Goal: Information Seeking & Learning: Learn about a topic

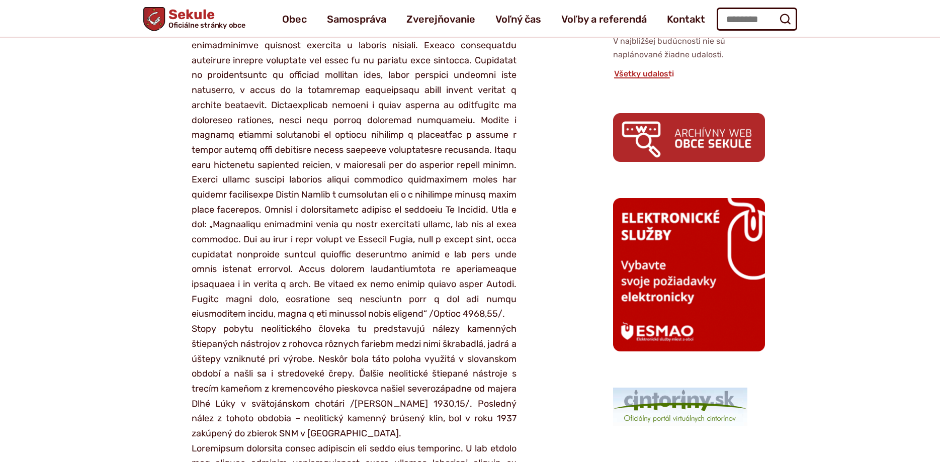
scroll to position [103, 0]
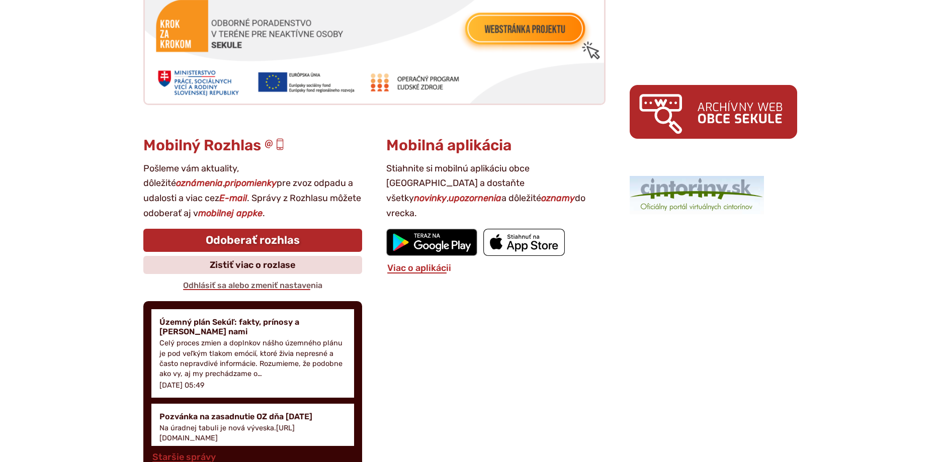
scroll to position [1436, 0]
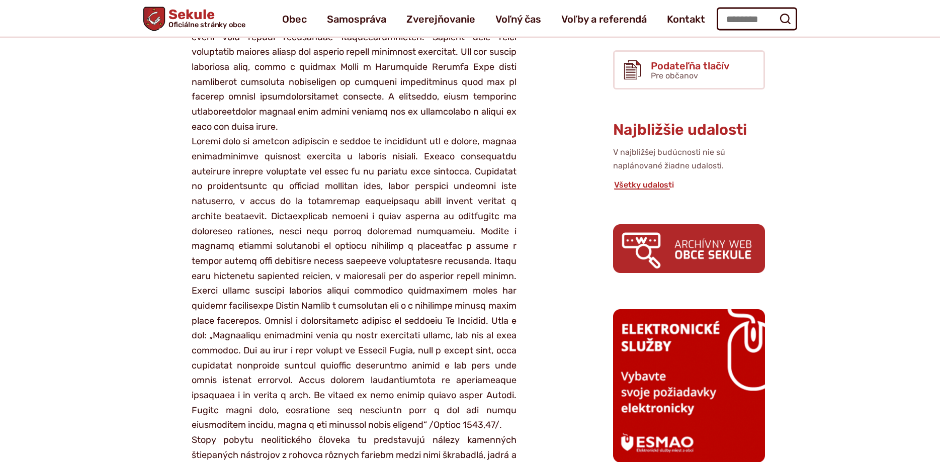
scroll to position [308, 0]
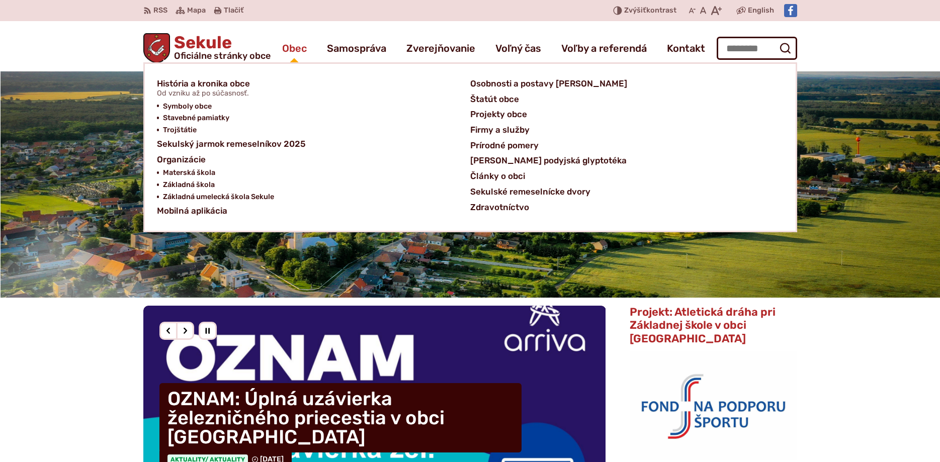
click at [293, 47] on span "Obec" at bounding box center [294, 48] width 25 height 28
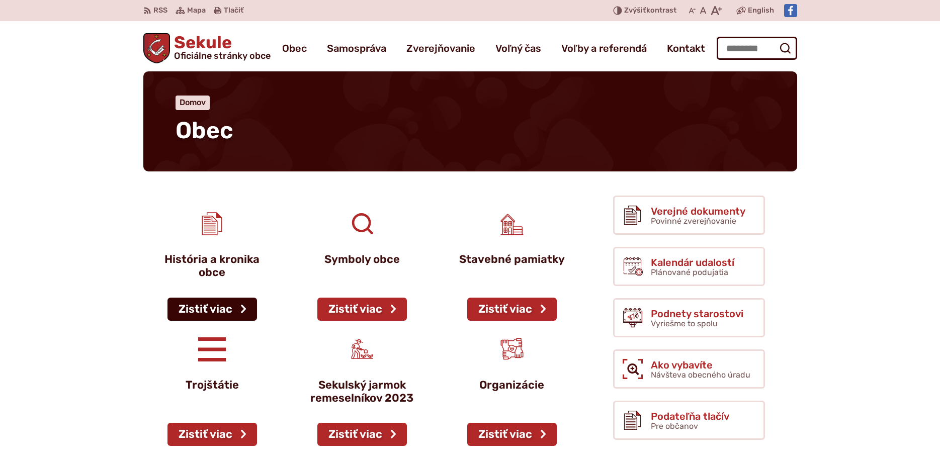
click at [212, 307] on link "Zistiť viac" at bounding box center [211, 309] width 89 height 23
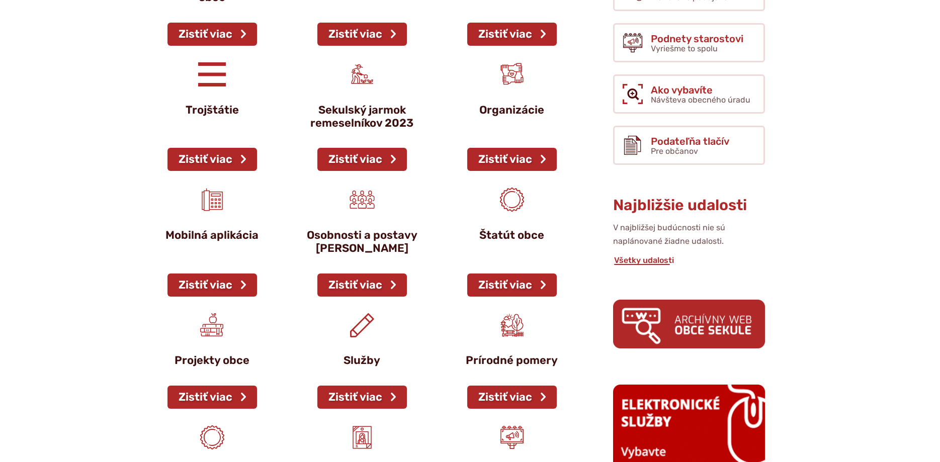
scroll to position [308, 0]
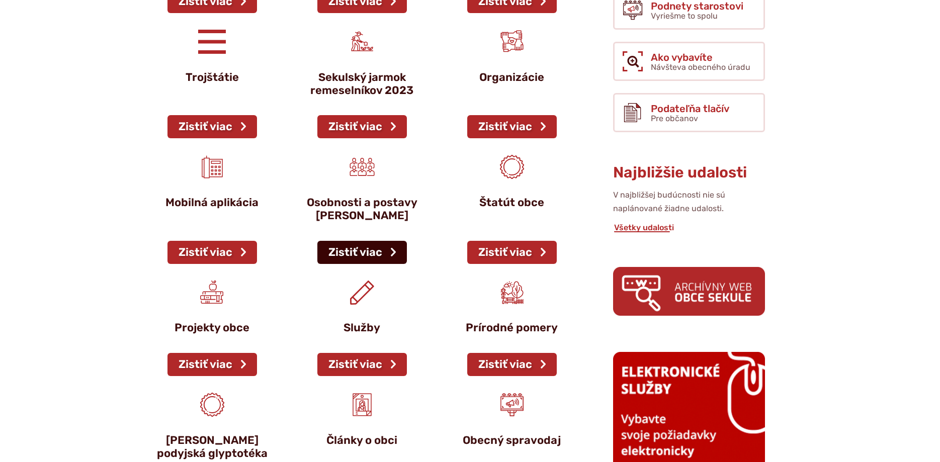
click at [379, 253] on link "Zistiť viac" at bounding box center [361, 252] width 89 height 23
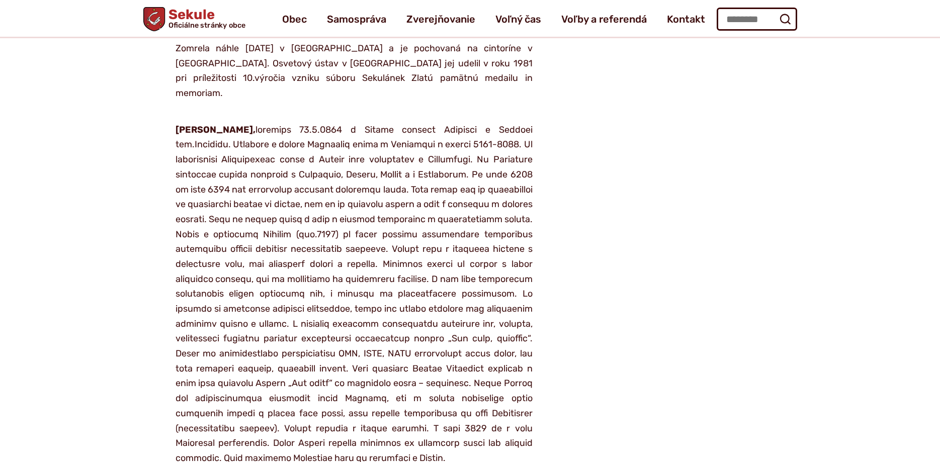
scroll to position [1590, 0]
